Goal: Task Accomplishment & Management: Use online tool/utility

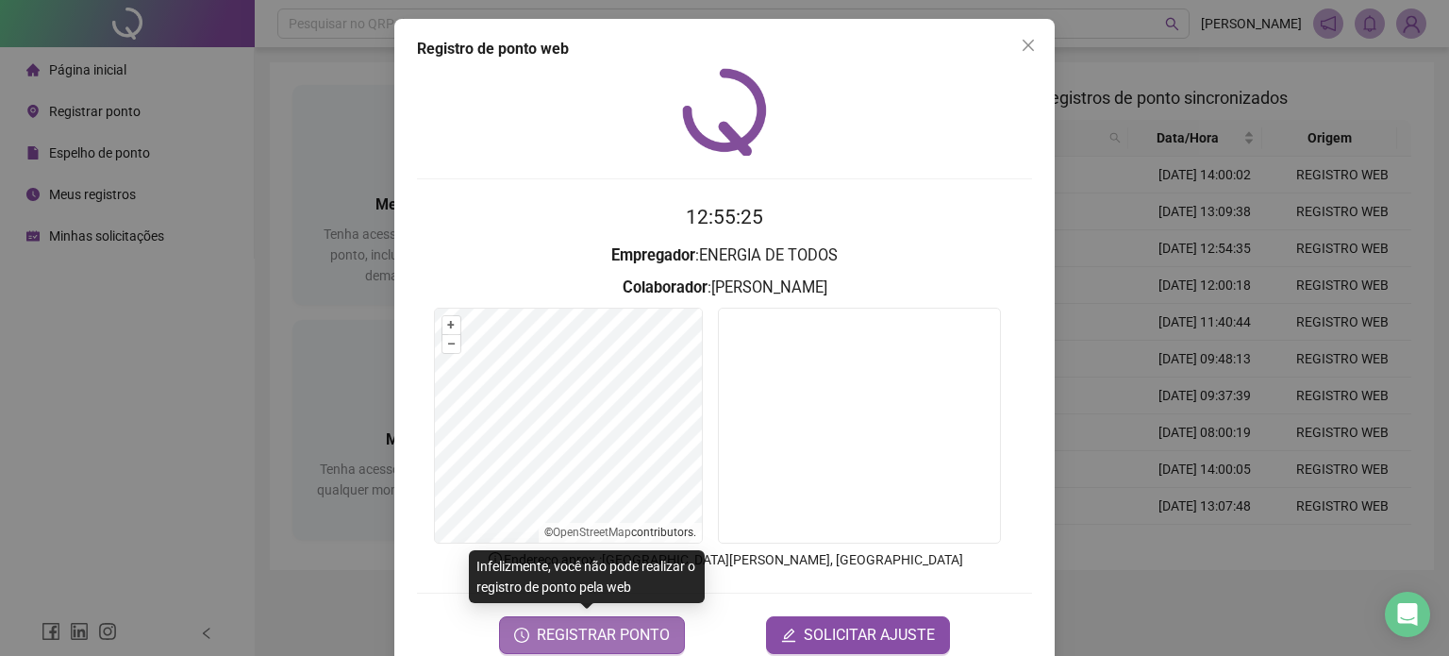
click at [593, 636] on span "REGISTRAR PONTO" at bounding box center [603, 635] width 133 height 23
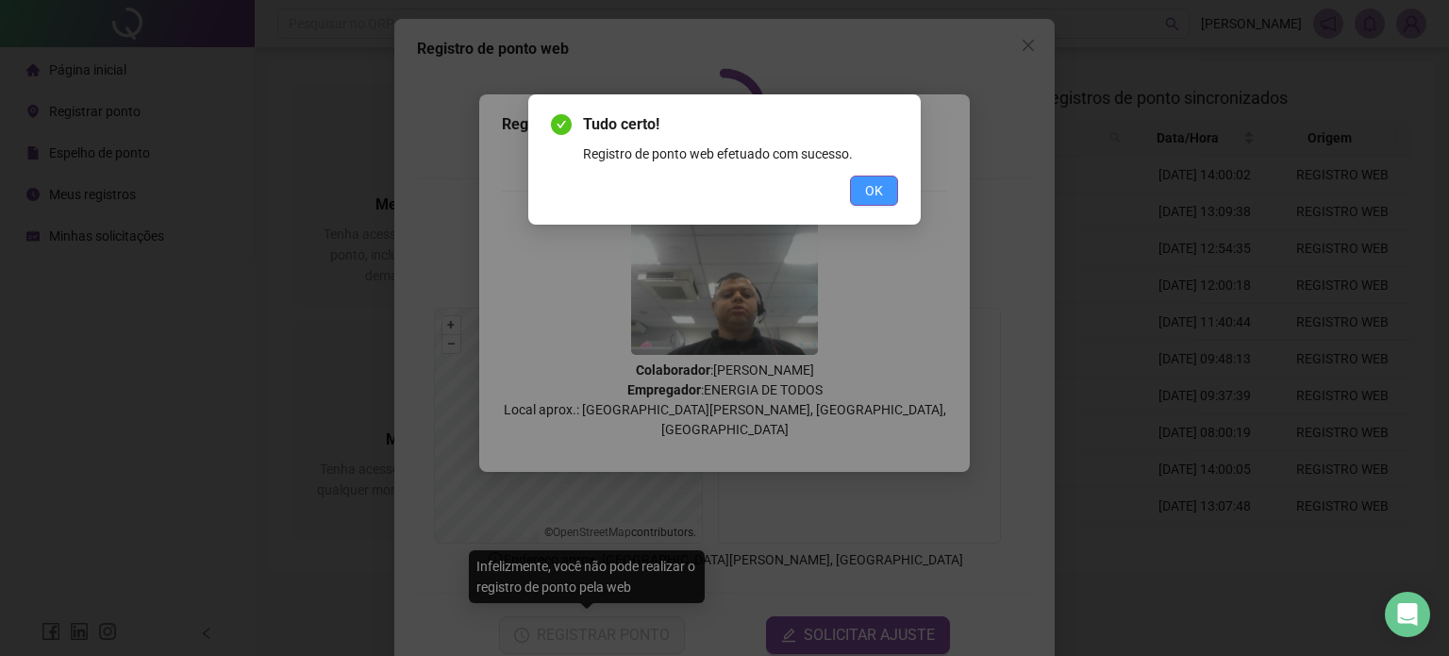
click at [869, 201] on button "OK" at bounding box center [874, 191] width 48 height 30
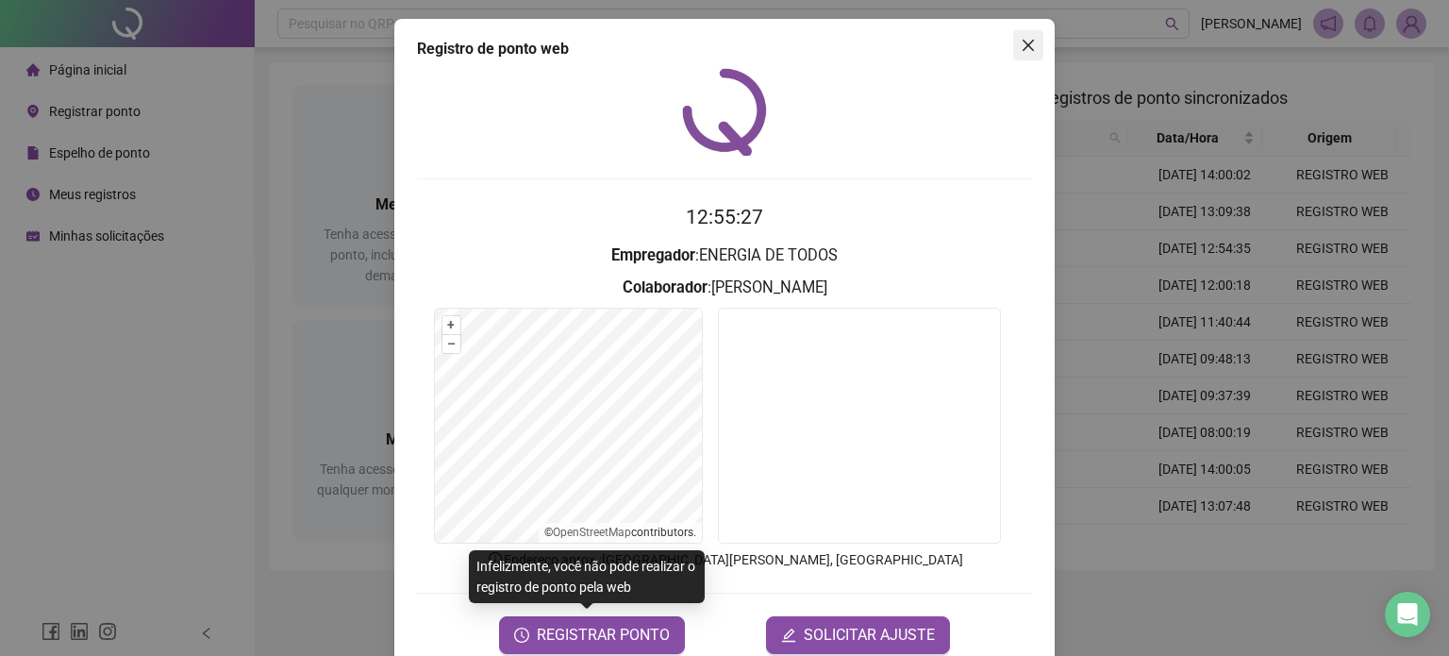
click at [1034, 48] on span "Close" at bounding box center [1028, 45] width 30 height 15
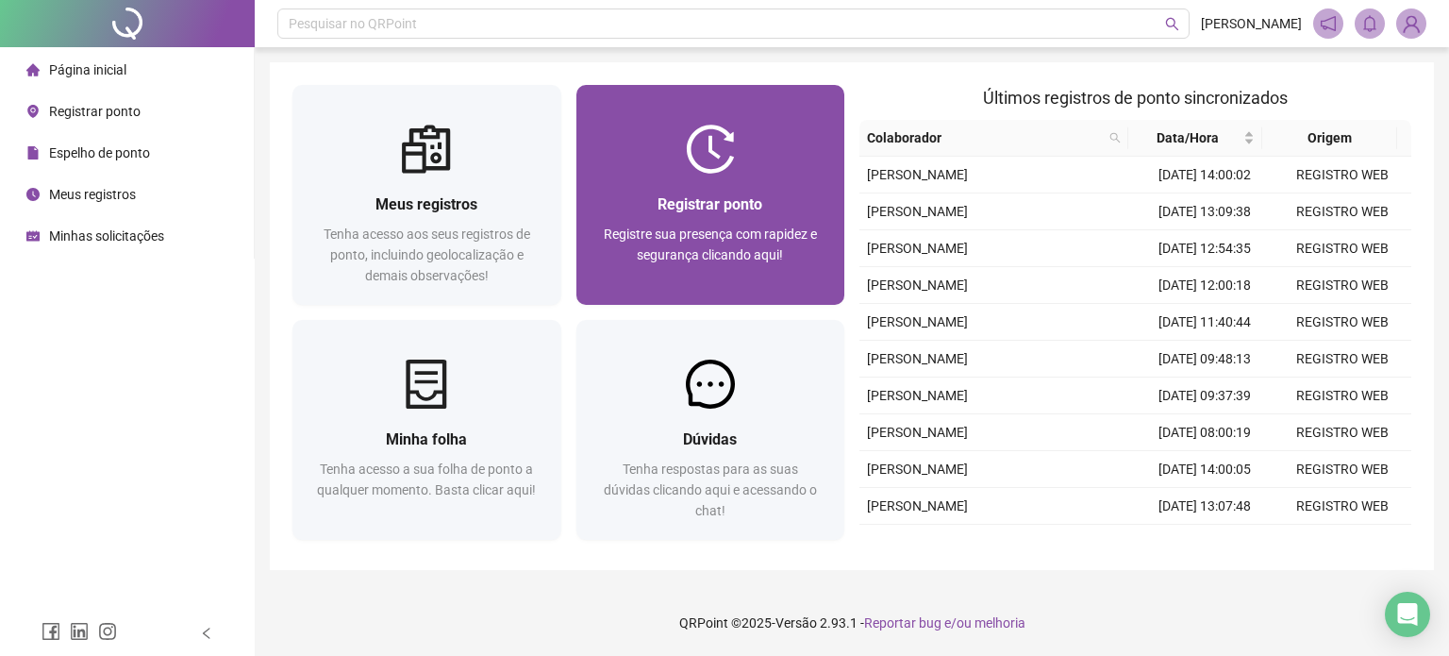
click at [663, 243] on div "Registre sua presença com rapidez e segurança clicando aqui!" at bounding box center [711, 255] width 224 height 62
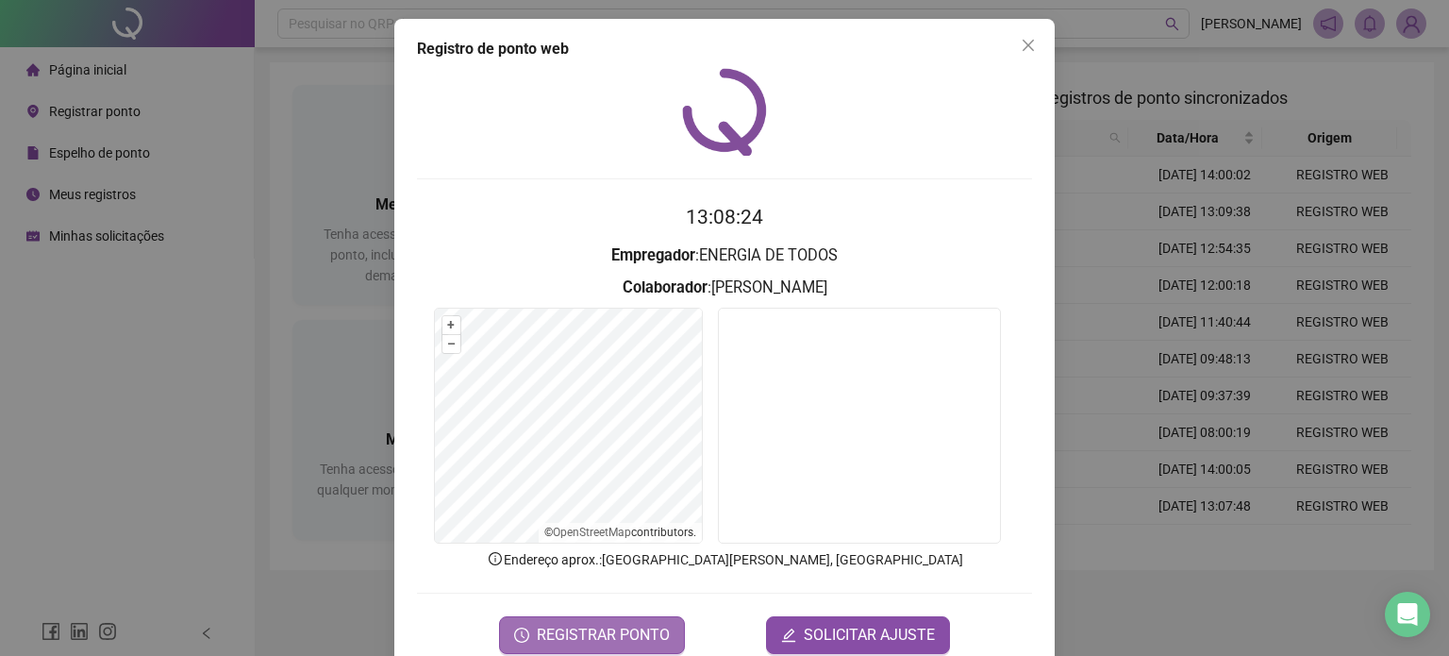
click at [598, 649] on button "REGISTRAR PONTO" at bounding box center [592, 635] width 186 height 38
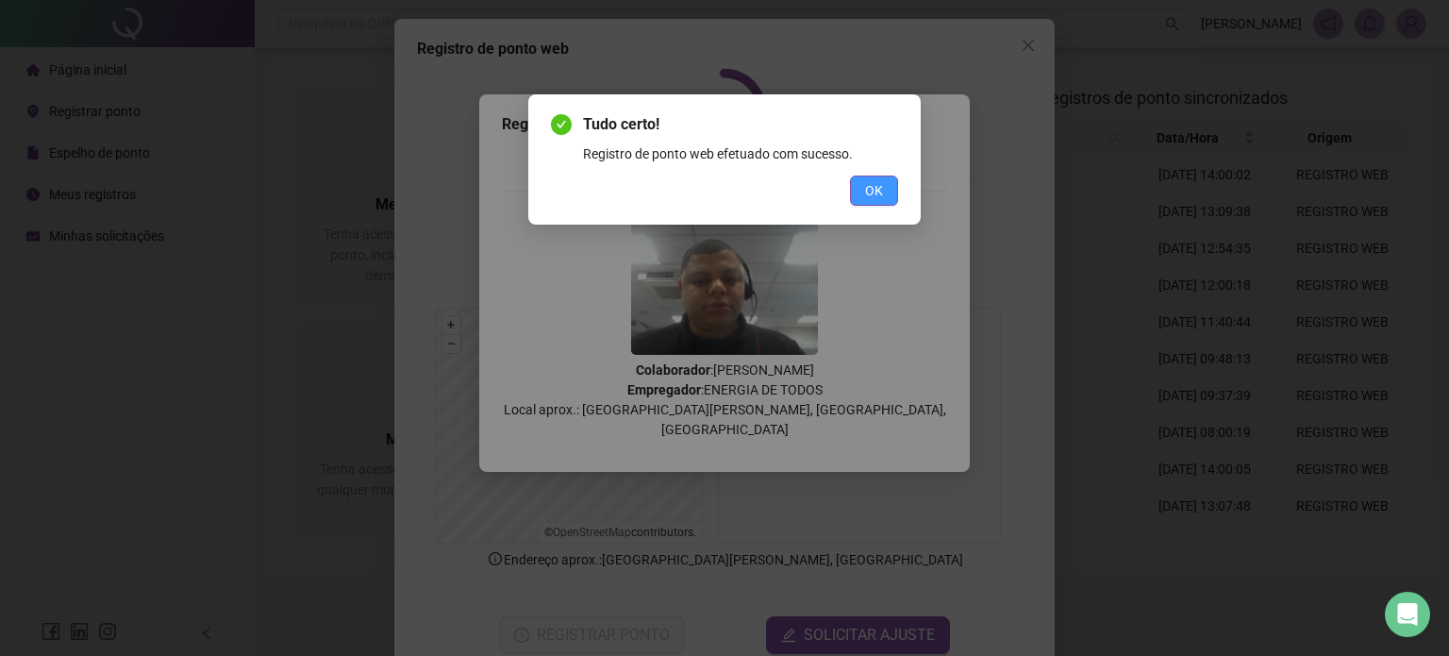
click at [882, 204] on button "OK" at bounding box center [874, 191] width 48 height 30
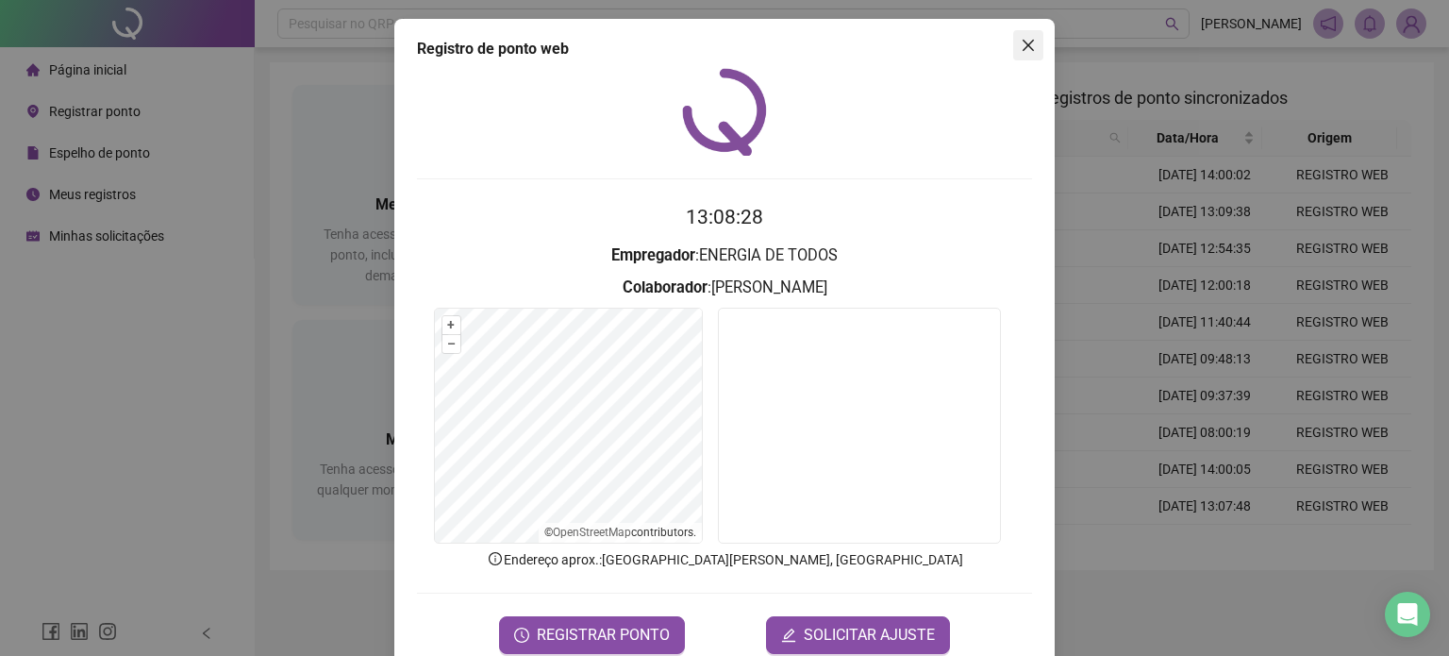
click at [1028, 42] on icon "close" at bounding box center [1028, 45] width 15 height 15
